Goal: Task Accomplishment & Management: Manage account settings

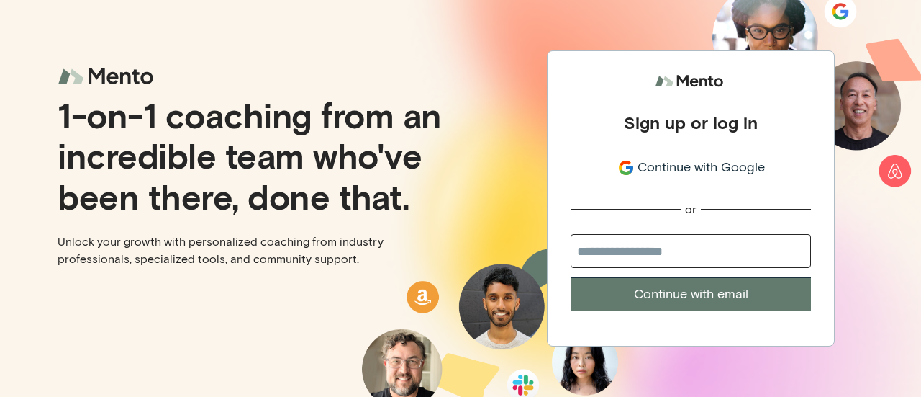
click at [652, 256] on input "email" at bounding box center [691, 251] width 240 height 34
type input "**********"
click at [677, 294] on button "Continue with email" at bounding box center [691, 294] width 240 height 34
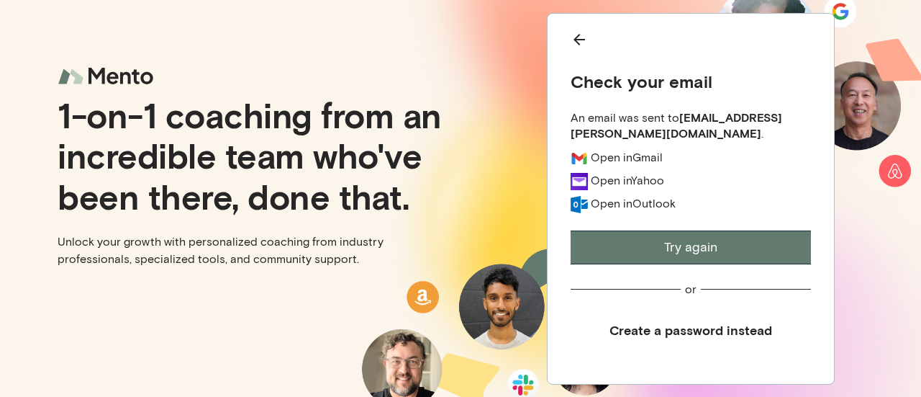
click at [687, 326] on button "Create a password instead" at bounding box center [691, 330] width 240 height 32
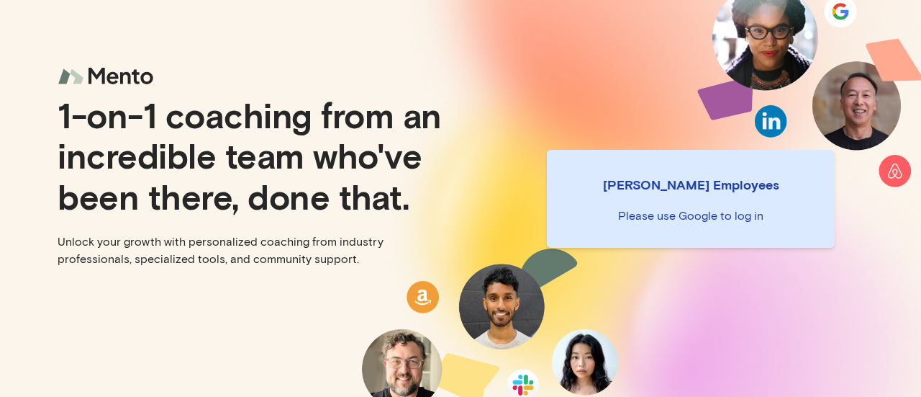
click at [685, 222] on p "Please use Google to log in" at bounding box center [691, 215] width 265 height 17
click at [838, 19] on div "Mento Employees Please use Google to log in" at bounding box center [691, 198] width 461 height 397
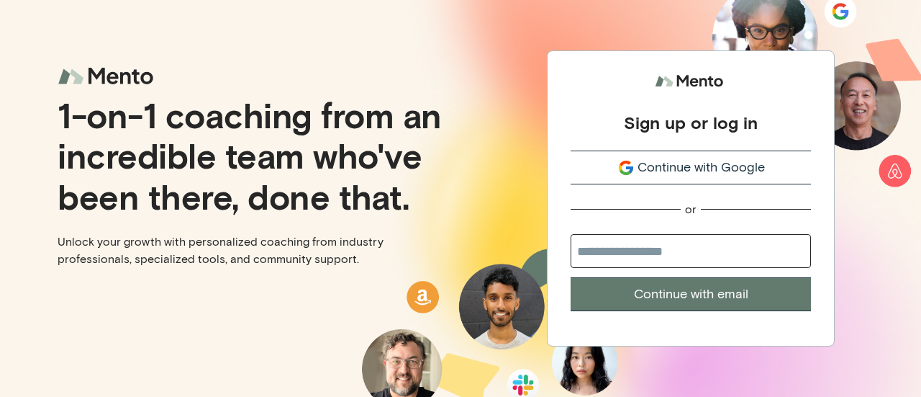
click at [700, 165] on span "Continue with Google" at bounding box center [701, 167] width 127 height 19
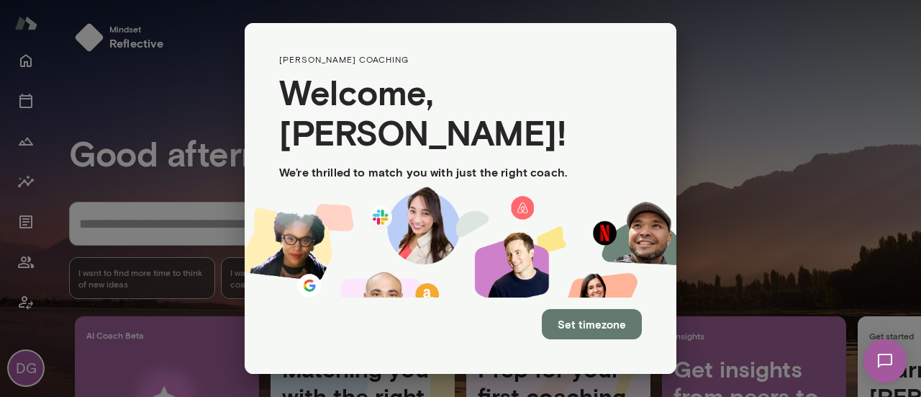
click at [597, 343] on div "Set timezone" at bounding box center [461, 335] width 432 height 76
click at [597, 333] on button "Set timezone" at bounding box center [592, 324] width 100 height 30
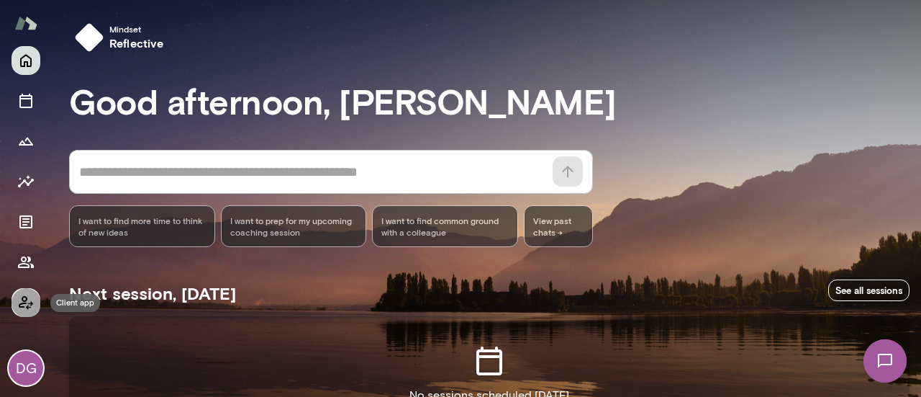
click at [24, 307] on icon "Client app" at bounding box center [25, 302] width 17 height 17
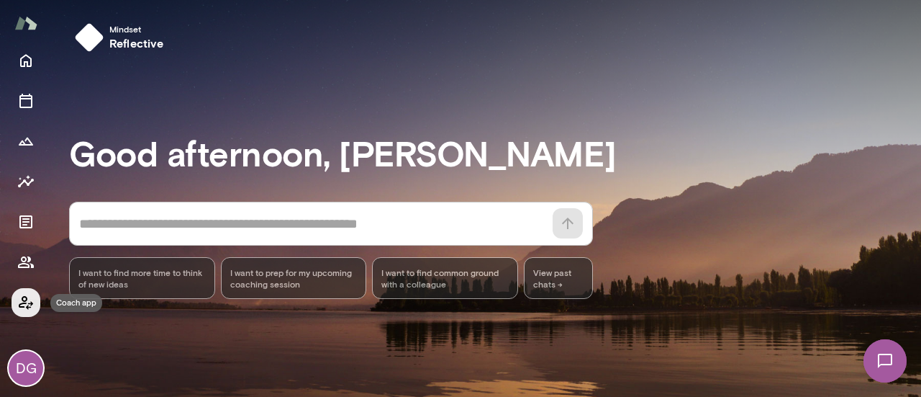
click at [24, 307] on icon "Coach app" at bounding box center [25, 302] width 17 height 17
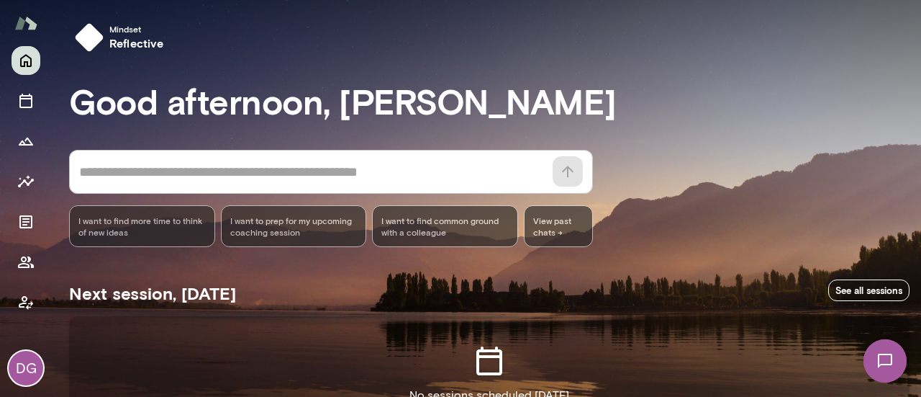
click at [32, 368] on div "DG" at bounding box center [26, 368] width 35 height 35
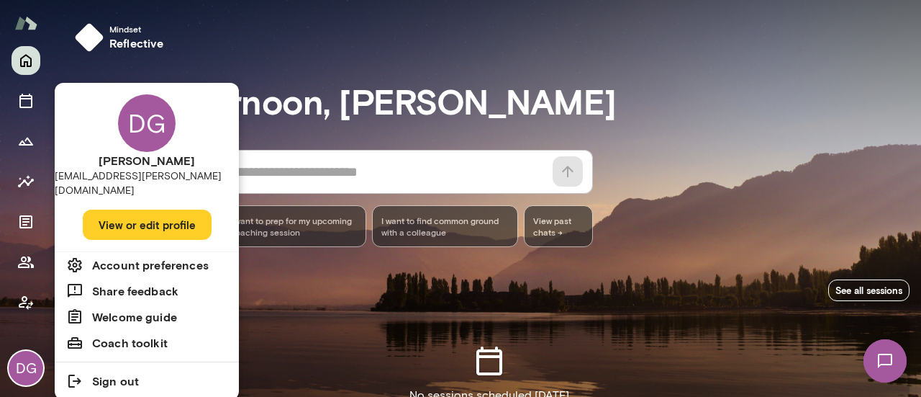
click at [27, 295] on div at bounding box center [460, 198] width 921 height 397
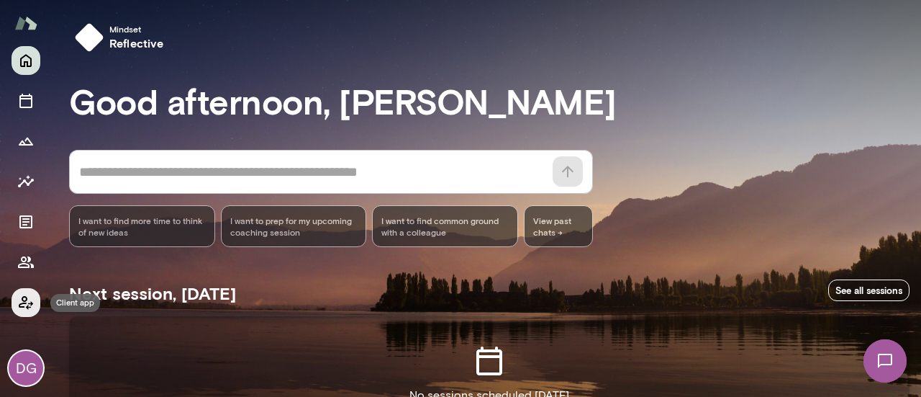
click at [26, 300] on icon "Client app" at bounding box center [26, 303] width 14 height 14
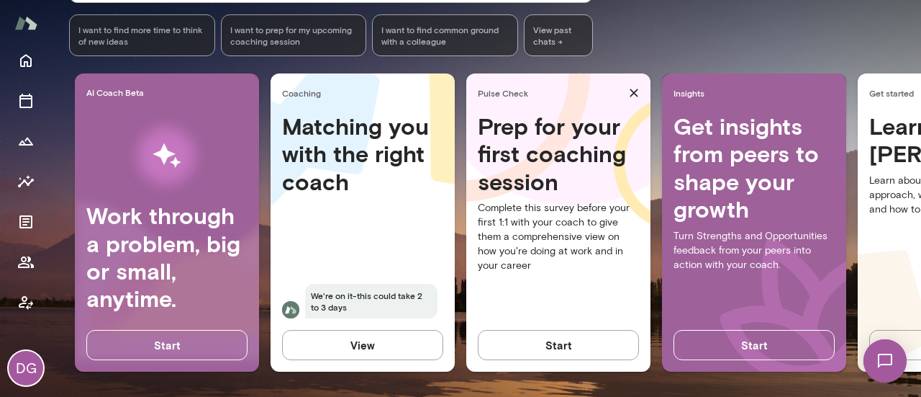
scroll to position [256, 0]
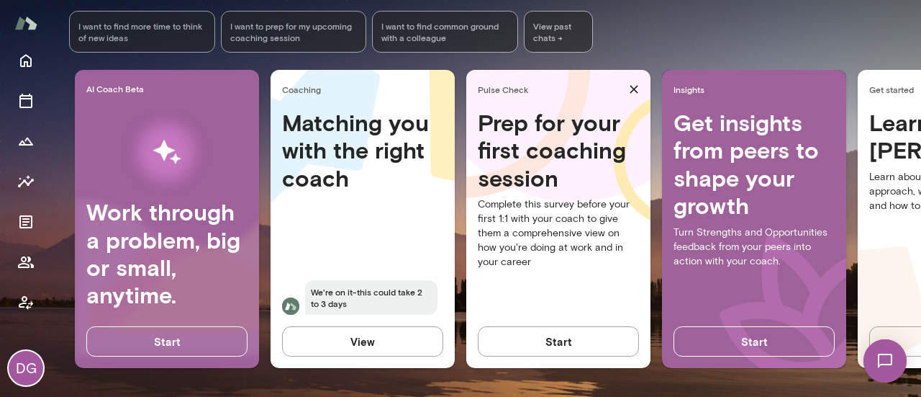
click at [383, 336] on button "View" at bounding box center [362, 341] width 161 height 30
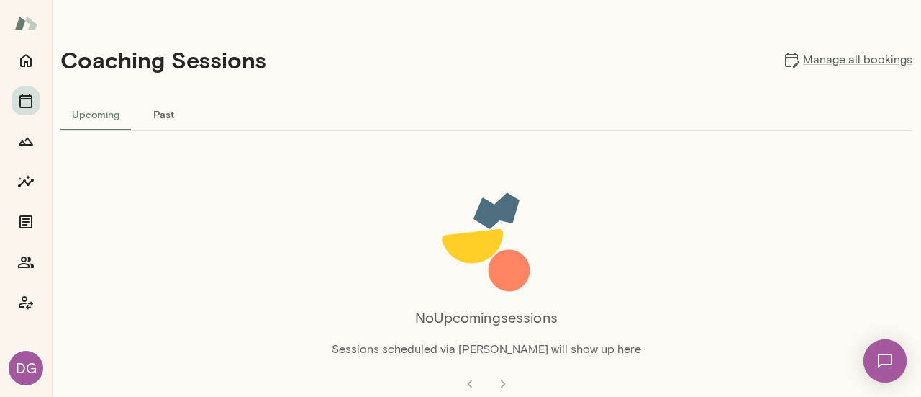
scroll to position [1, 0]
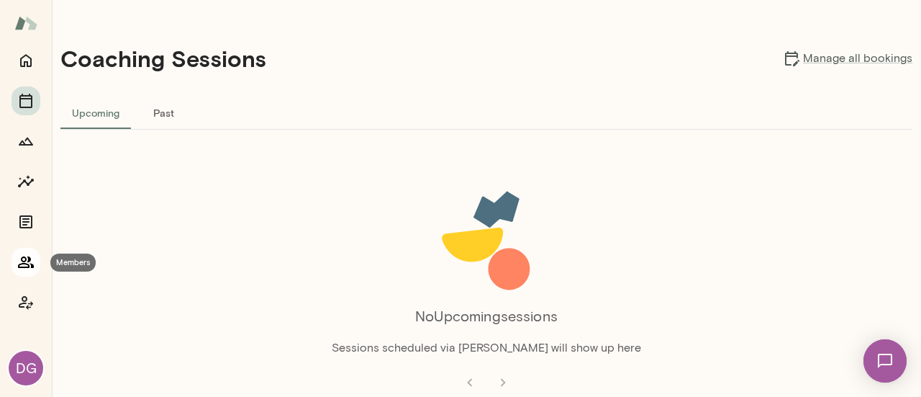
click at [30, 253] on button "Members" at bounding box center [26, 262] width 29 height 29
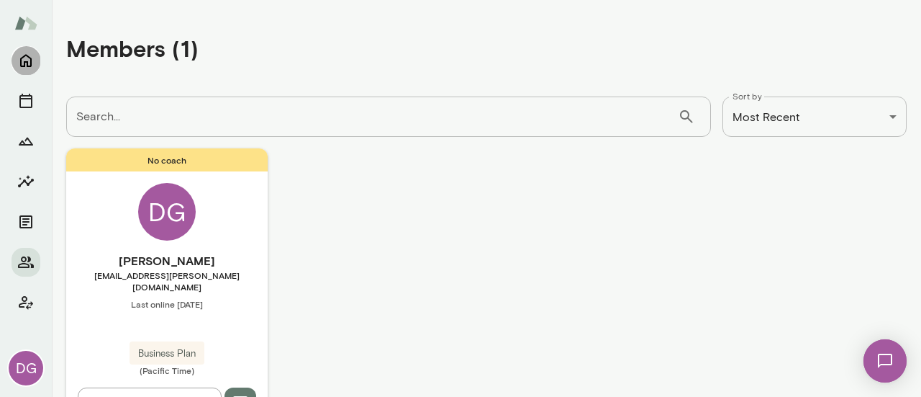
click at [26, 60] on icon "Home" at bounding box center [25, 60] width 17 height 17
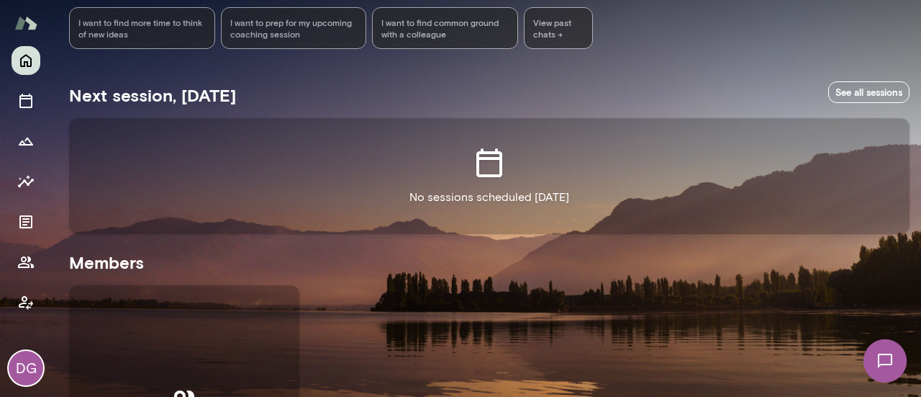
scroll to position [19, 0]
